Goal: Information Seeking & Learning: Learn about a topic

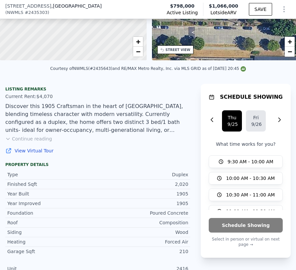
scroll to position [107, 0]
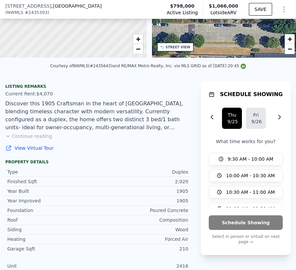
click at [32, 137] on button "Continue reading" at bounding box center [28, 136] width 47 height 7
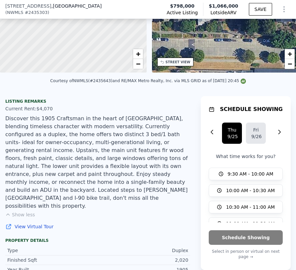
scroll to position [95, 0]
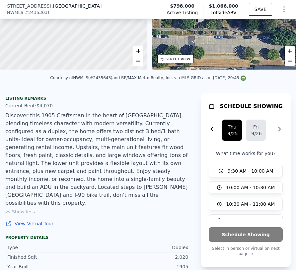
click at [13, 209] on button "Show less" at bounding box center [20, 212] width 30 height 7
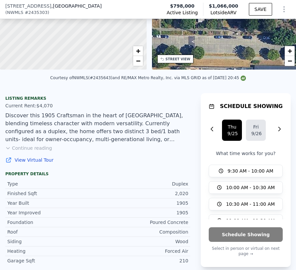
click at [30, 151] on button "Continue reading" at bounding box center [28, 148] width 47 height 7
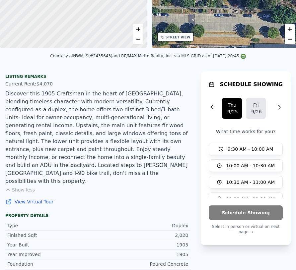
scroll to position [0, 0]
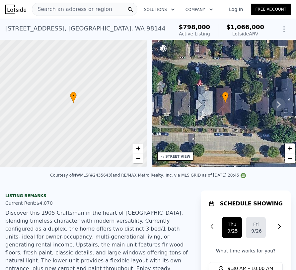
click at [269, 31] on icon "Show Options" at bounding box center [284, 29] width 8 height 8
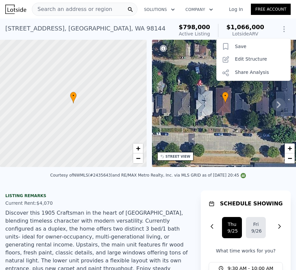
click at [173, 10] on icon "button" at bounding box center [172, 10] width 3 height 2
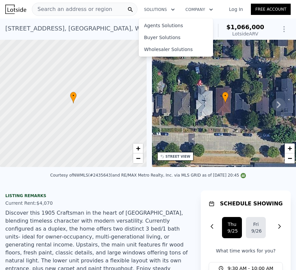
click at [212, 9] on icon "button" at bounding box center [211, 10] width 7 height 8
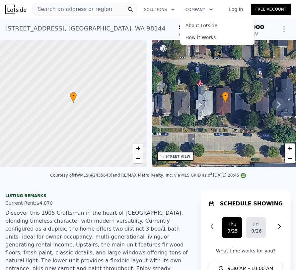
click at [176, 8] on icon "button" at bounding box center [173, 10] width 7 height 8
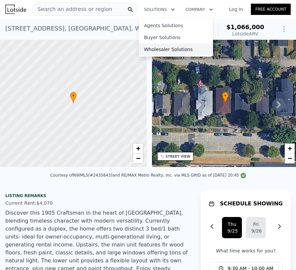
click at [159, 49] on link "Wholesaler Solutions" at bounding box center [176, 49] width 74 height 12
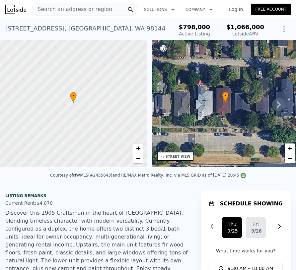
click at [18, 9] on img at bounding box center [15, 9] width 21 height 9
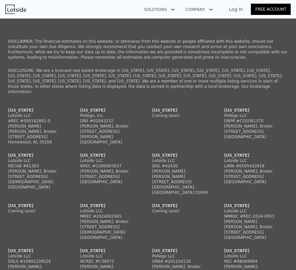
scroll to position [190, 0]
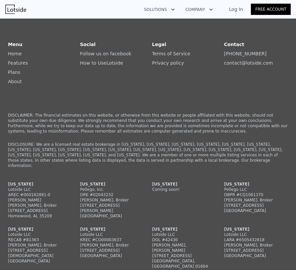
scroll to position [0, 0]
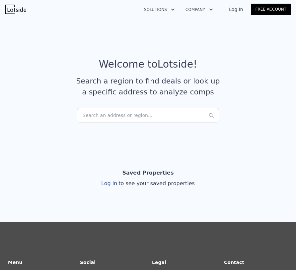
click at [172, 7] on icon "button" at bounding box center [173, 10] width 7 height 8
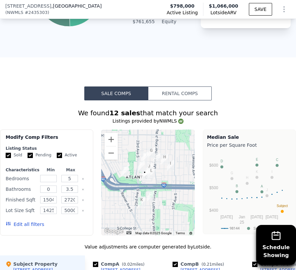
scroll to position [1030, 0]
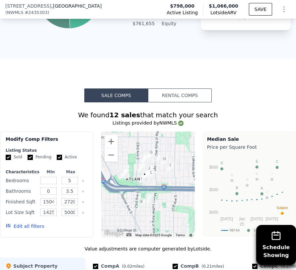
click at [169, 92] on button "Rental Comps" at bounding box center [180, 96] width 64 height 14
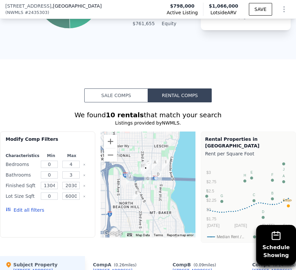
click at [133, 97] on button "Sale Comps" at bounding box center [116, 96] width 64 height 14
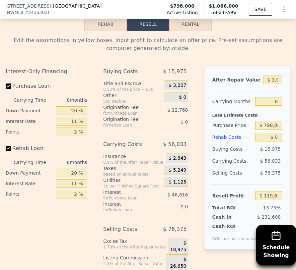
scroll to position [1553, 0]
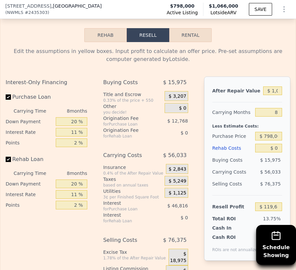
click at [181, 42] on div "Edit the assumptions in yellow boxes. Input profit to calculate an offer price.…" at bounding box center [147, 178] width 295 height 273
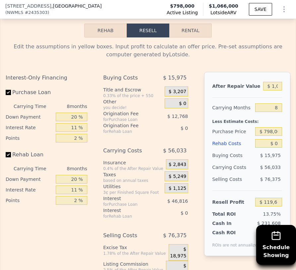
scroll to position [1557, 0]
click at [113, 34] on button "Rehab" at bounding box center [105, 31] width 42 height 14
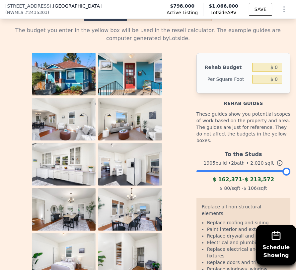
scroll to position [1574, 0]
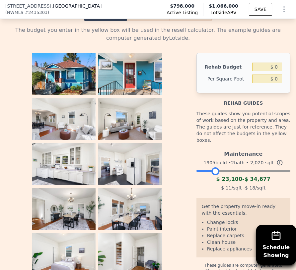
drag, startPoint x: 284, startPoint y: 166, endPoint x: 213, endPoint y: 171, distance: 71.5
click at [213, 171] on div "Maintenance 1905 build • 2 bath • 2,020 sqft $ 23,100 - $ 34,677 $ 11 /sqft - $…" at bounding box center [243, 170] width 94 height 45
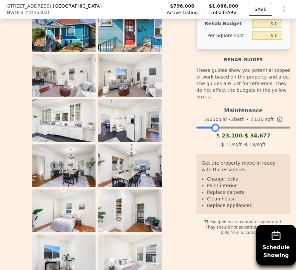
scroll to position [1612, 0]
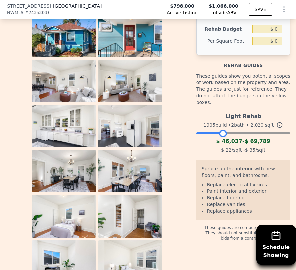
drag, startPoint x: 216, startPoint y: 125, endPoint x: 224, endPoint y: 126, distance: 8.1
click at [224, 130] on div at bounding box center [223, 134] width 8 height 8
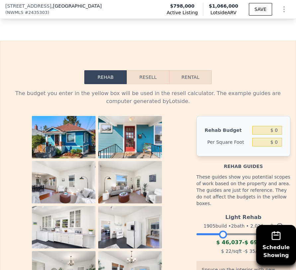
scroll to position [1510, 0]
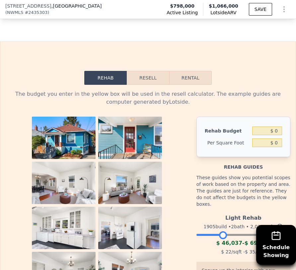
click at [152, 76] on button "Resell" at bounding box center [148, 78] width 42 height 14
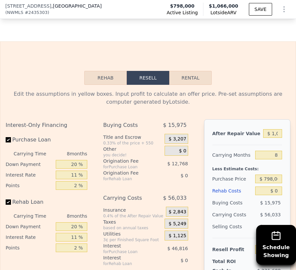
click at [194, 78] on button "Rental" at bounding box center [190, 78] width 42 height 14
select select "30"
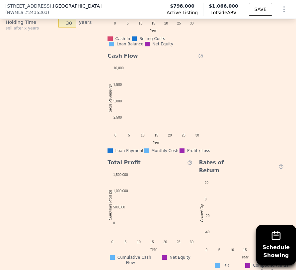
scroll to position [1994, 0]
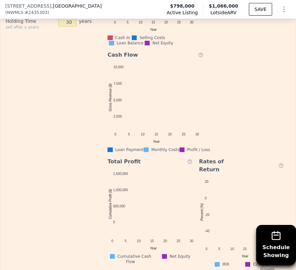
click at [256, 92] on div "Net Equity 0 5 10 15 20 25 30 500,000 1,000,000 1,500,000 2,000,000 Year Proper…" at bounding box center [199, 103] width 183 height 339
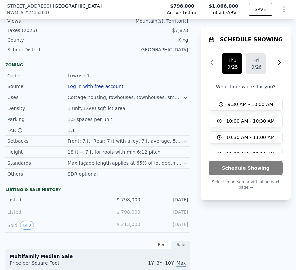
scroll to position [588, 0]
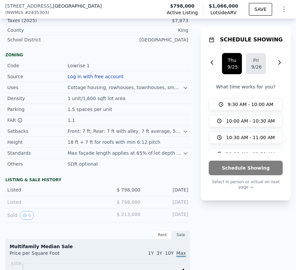
click at [186, 131] on icon at bounding box center [185, 131] width 5 height 5
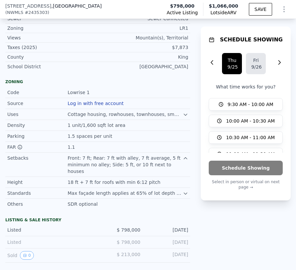
scroll to position [562, 0]
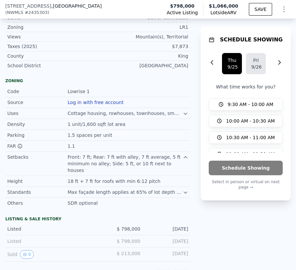
click at [185, 112] on icon at bounding box center [185, 113] width 5 height 5
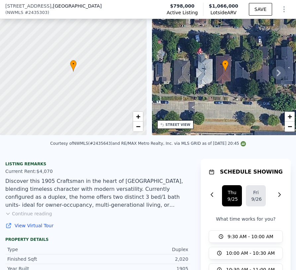
scroll to position [76, 0]
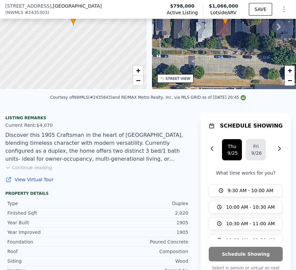
click at [10, 165] on icon at bounding box center [7, 167] width 5 height 5
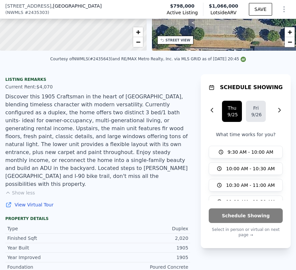
scroll to position [116, 0]
